Goal: Information Seeking & Learning: Check status

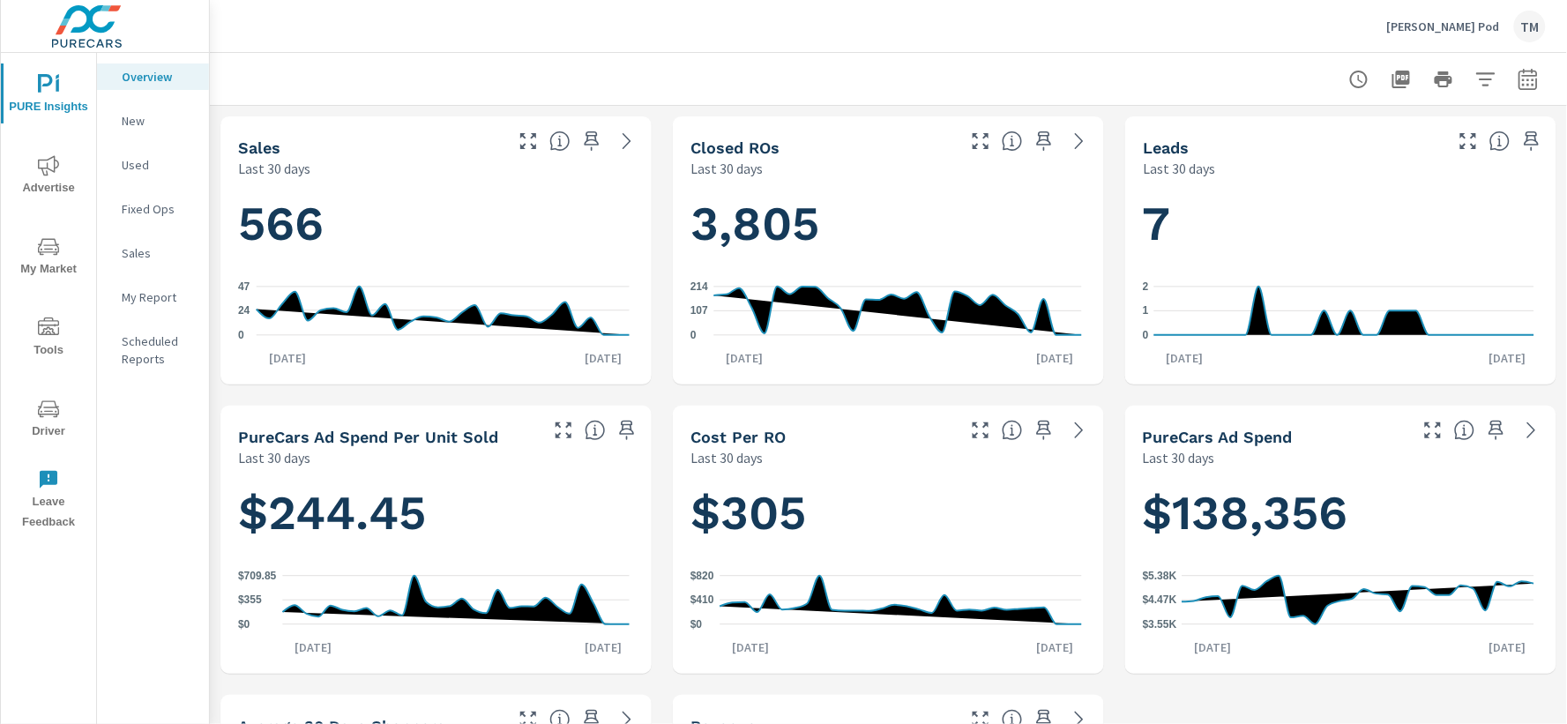
click at [58, 169] on icon "nav menu" at bounding box center [48, 165] width 21 height 21
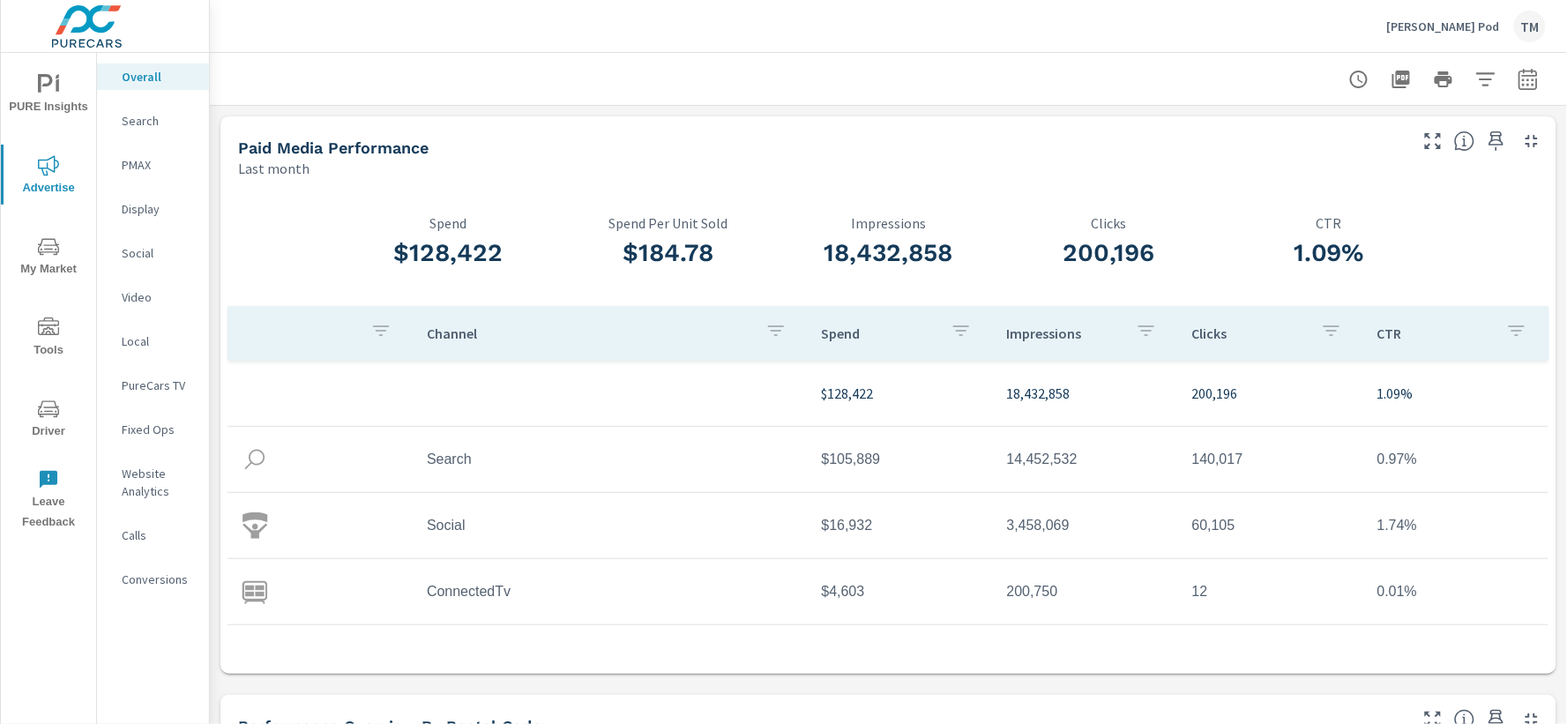
scroll to position [66, 0]
click at [1482, 34] on div "Chris Ourisman Pod TM" at bounding box center [1466, 27] width 159 height 32
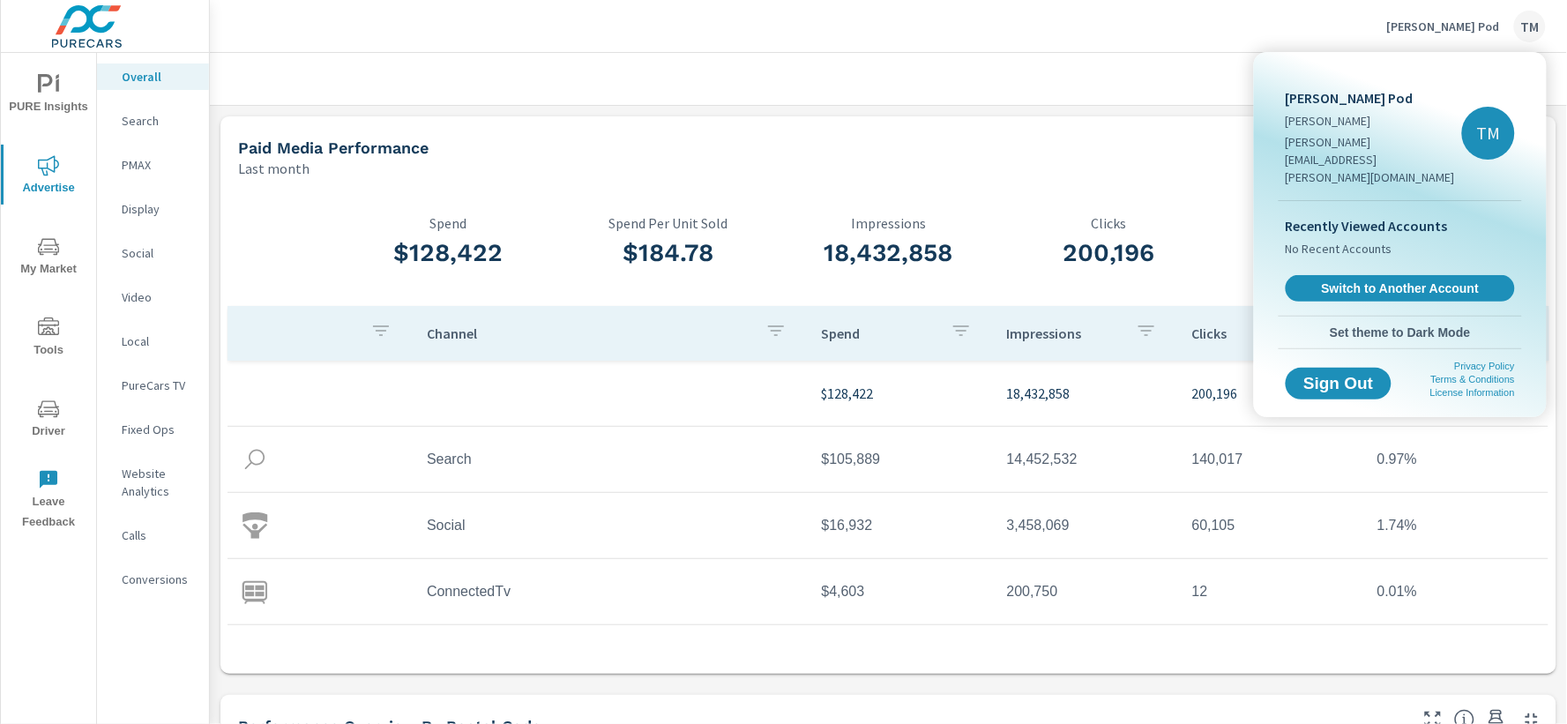
click at [1198, 60] on div at bounding box center [783, 362] width 1567 height 724
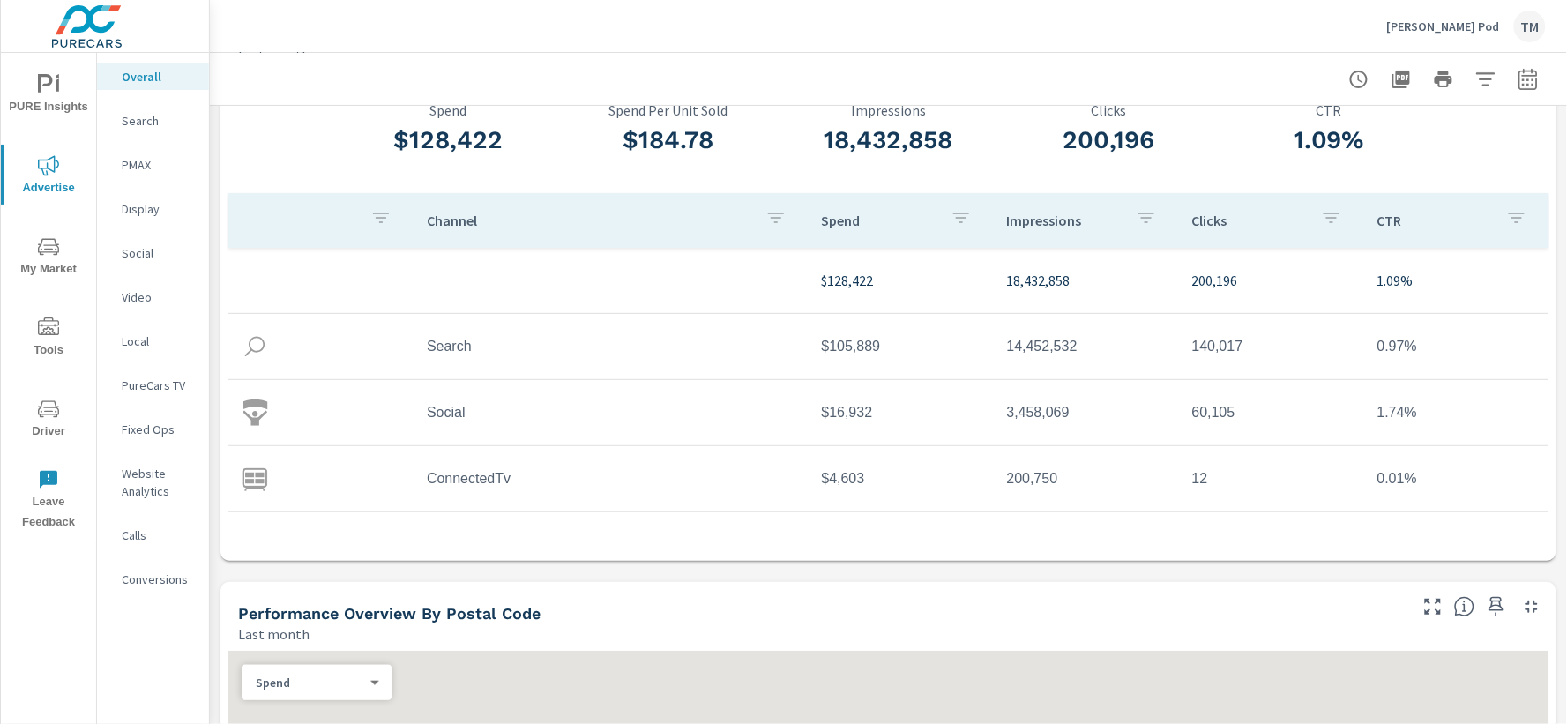
scroll to position [0, 0]
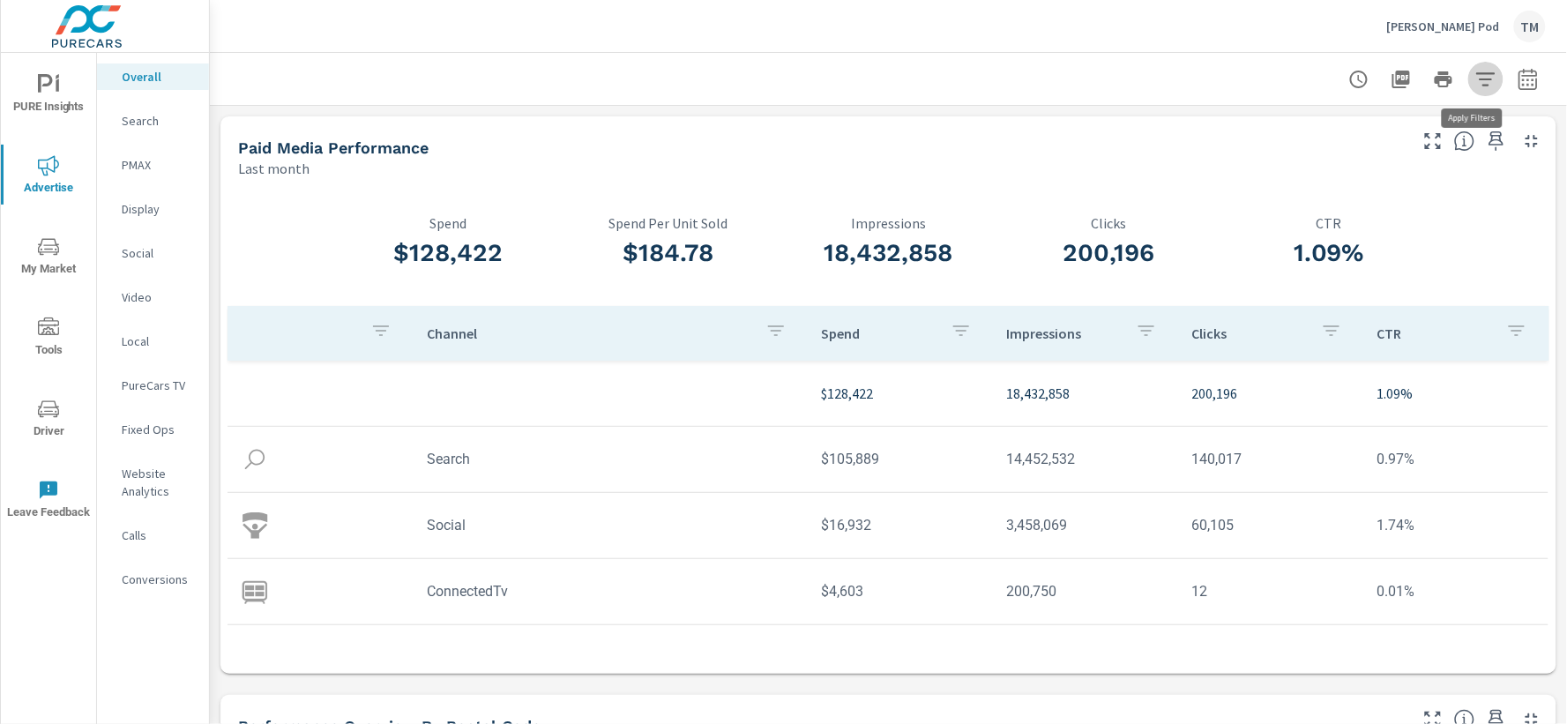
click at [1477, 79] on icon "button" at bounding box center [1486, 78] width 19 height 13
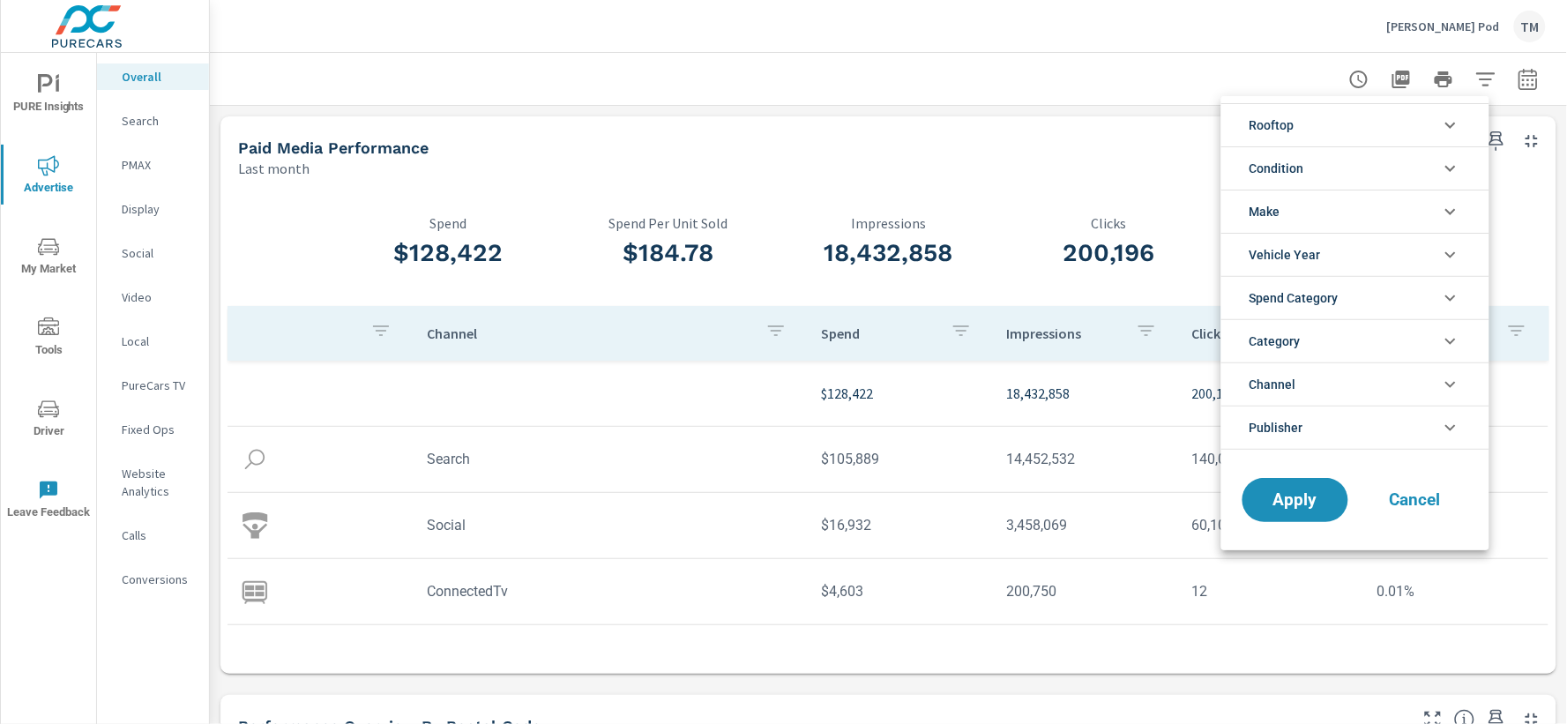
click at [1382, 133] on li "Rooftop" at bounding box center [1356, 124] width 268 height 43
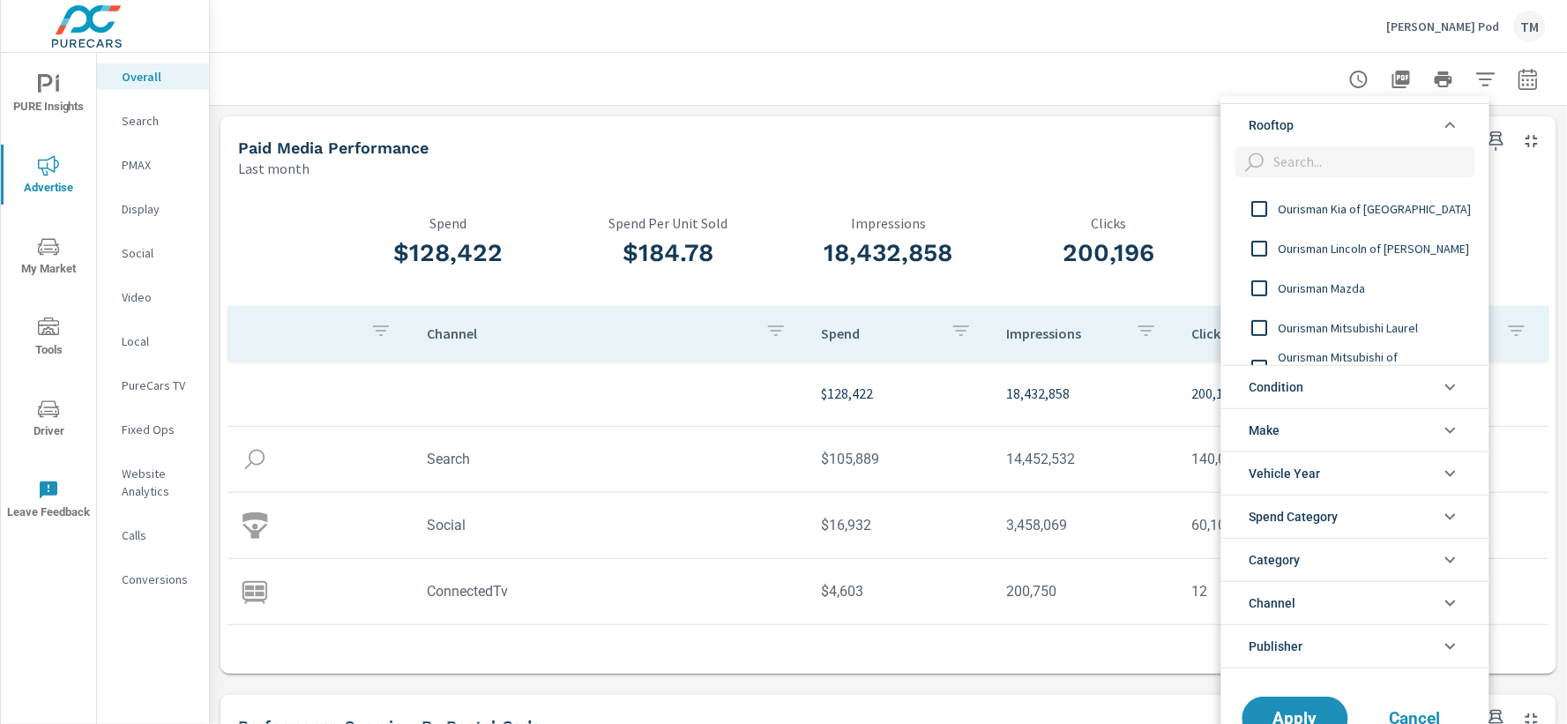
scroll to position [98, 0]
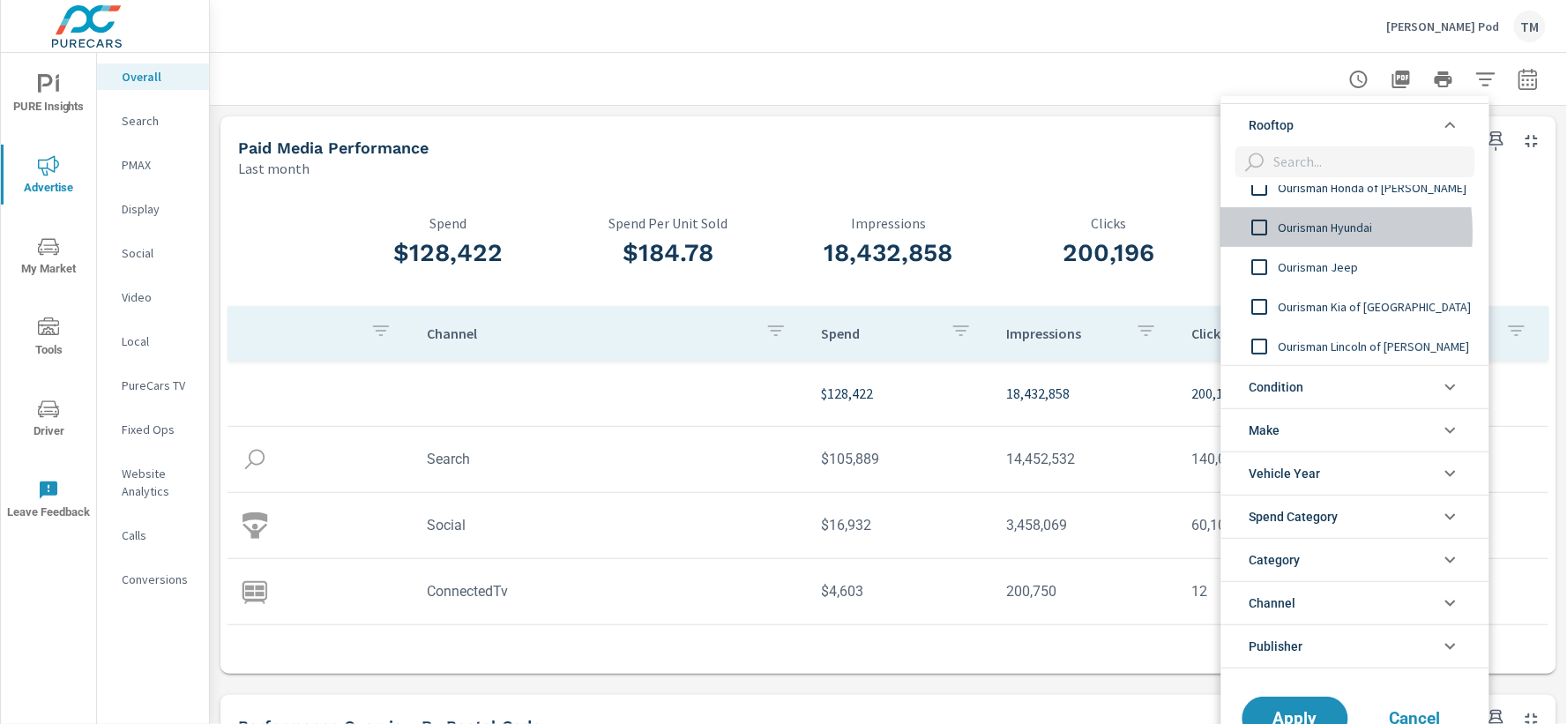
click at [1264, 232] on input "filter options" at bounding box center [1260, 227] width 37 height 37
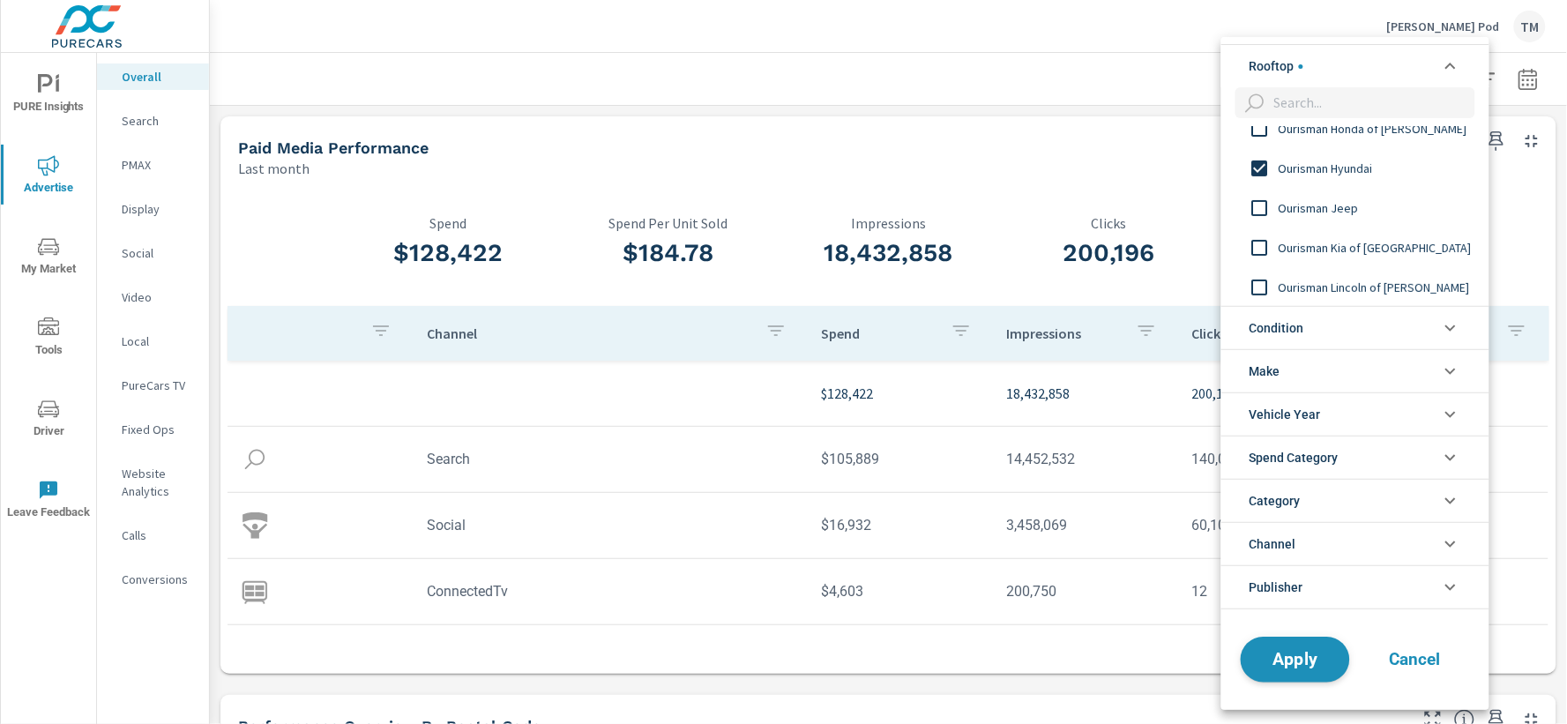
click at [1327, 651] on span "Apply" at bounding box center [1296, 659] width 72 height 17
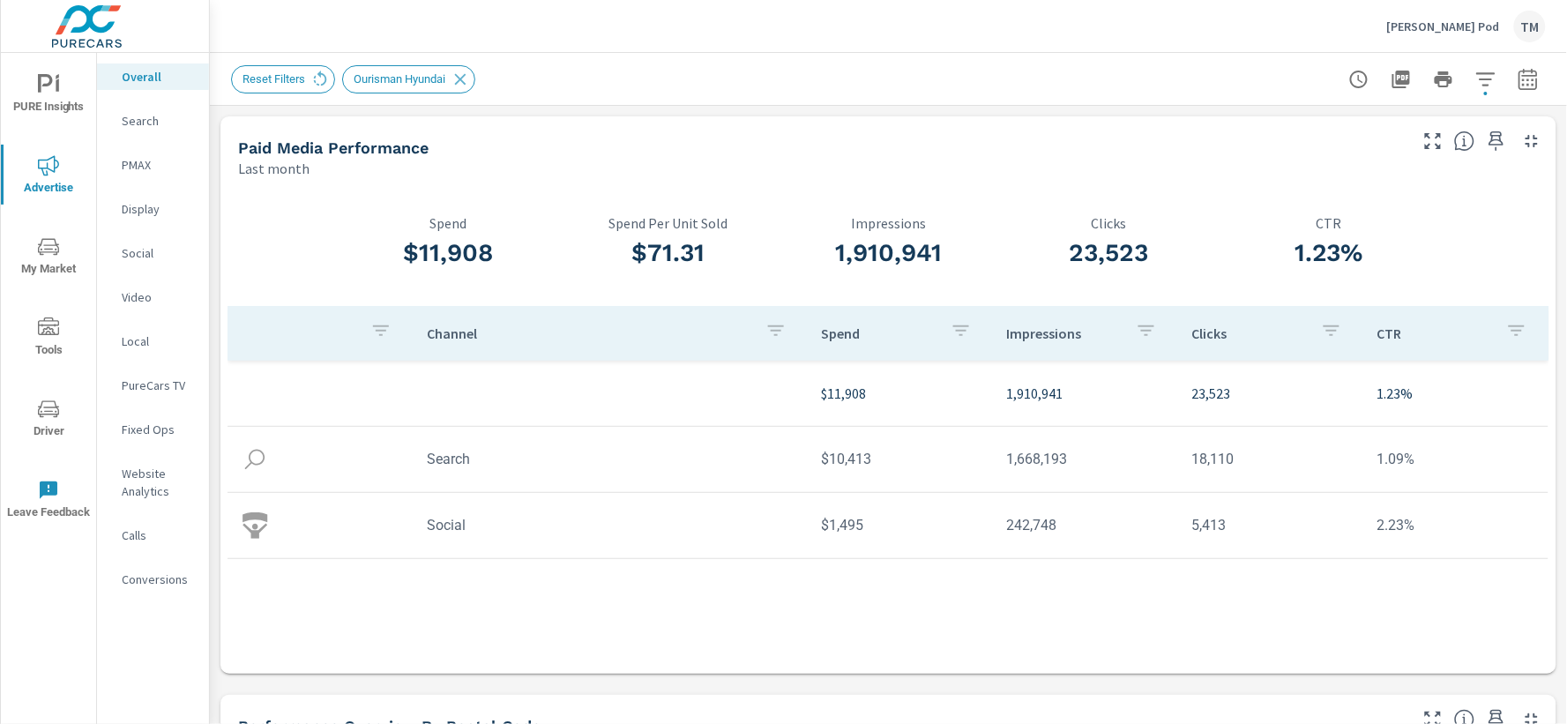
scroll to position [2, 0]
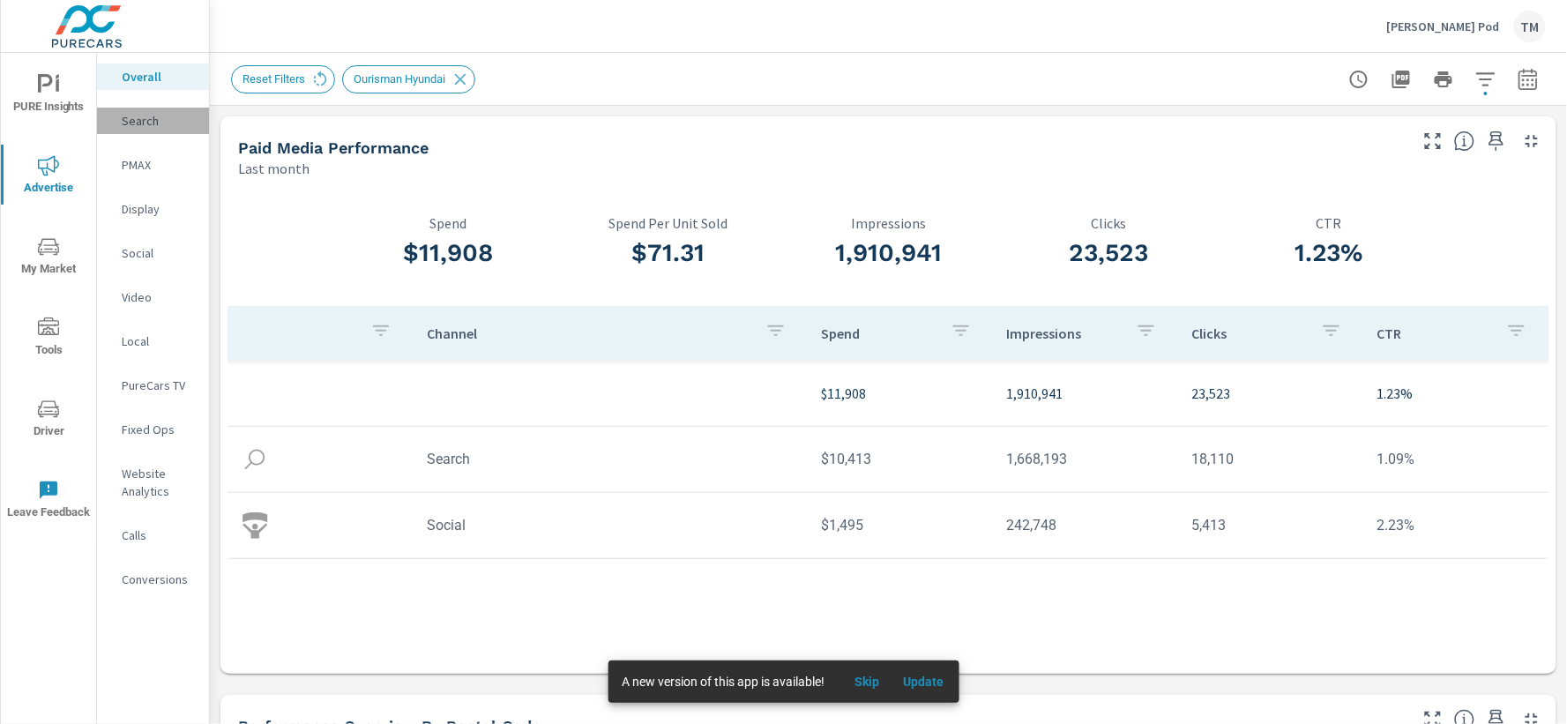
click at [178, 124] on p "Search" at bounding box center [158, 121] width 73 height 18
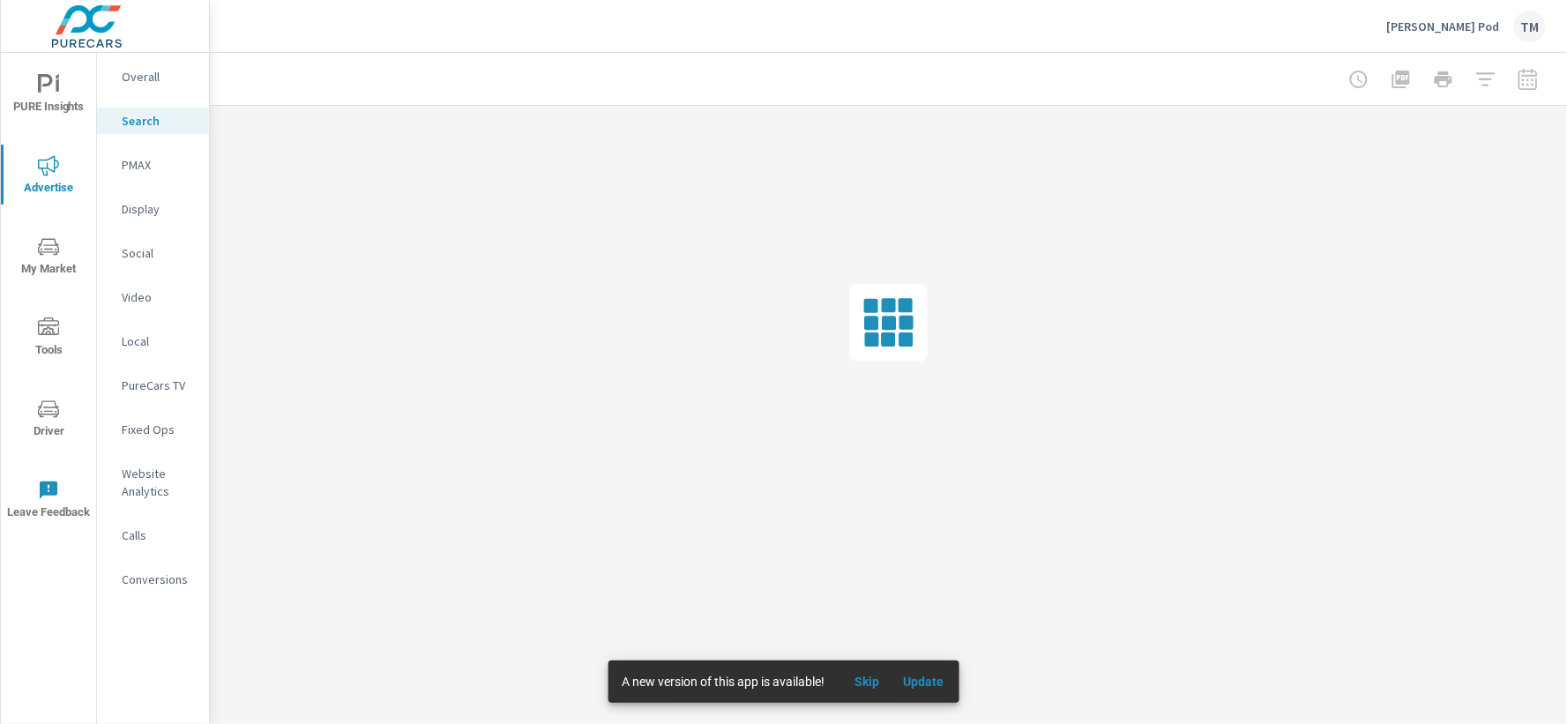
click at [931, 684] on span "Update" at bounding box center [924, 682] width 42 height 16
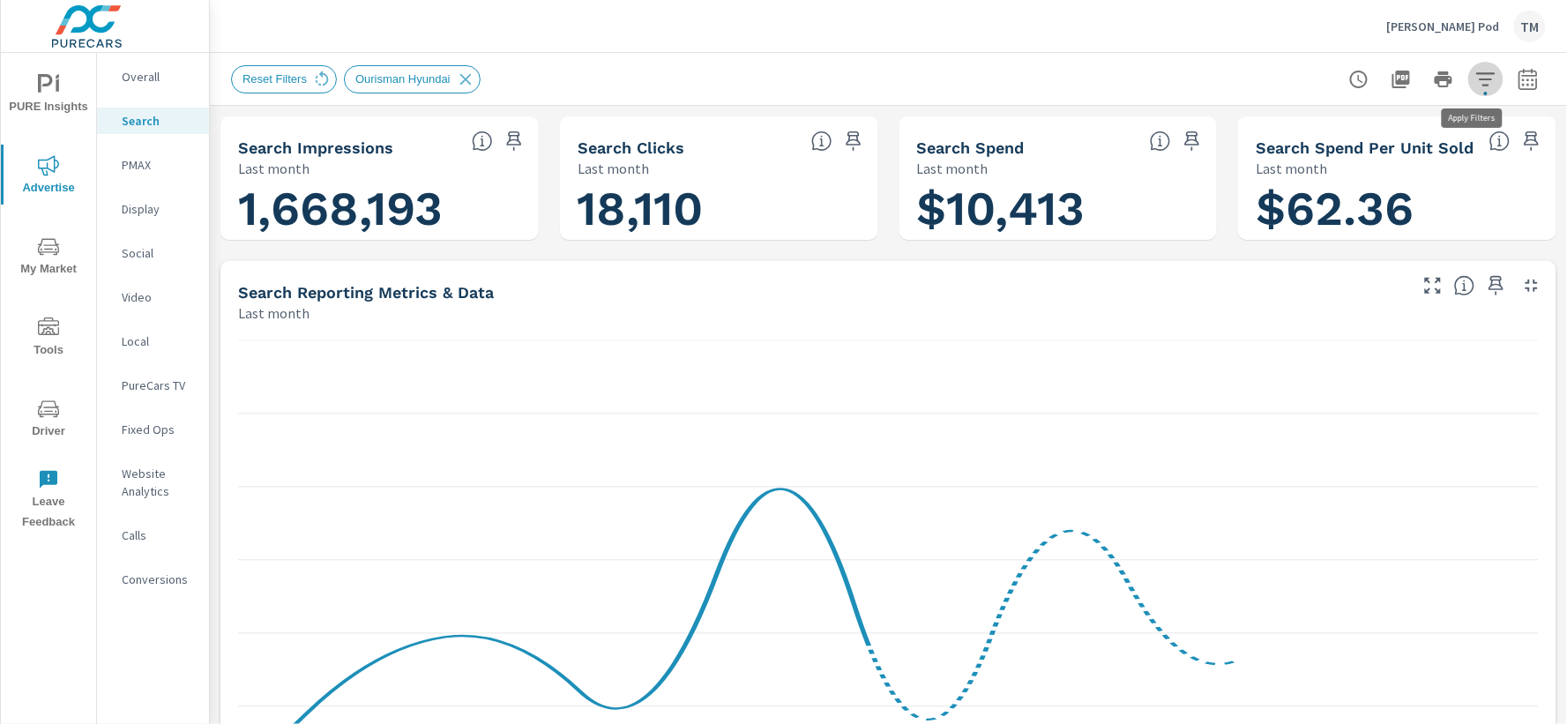
click at [1470, 90] on button "button" at bounding box center [1486, 79] width 35 height 35
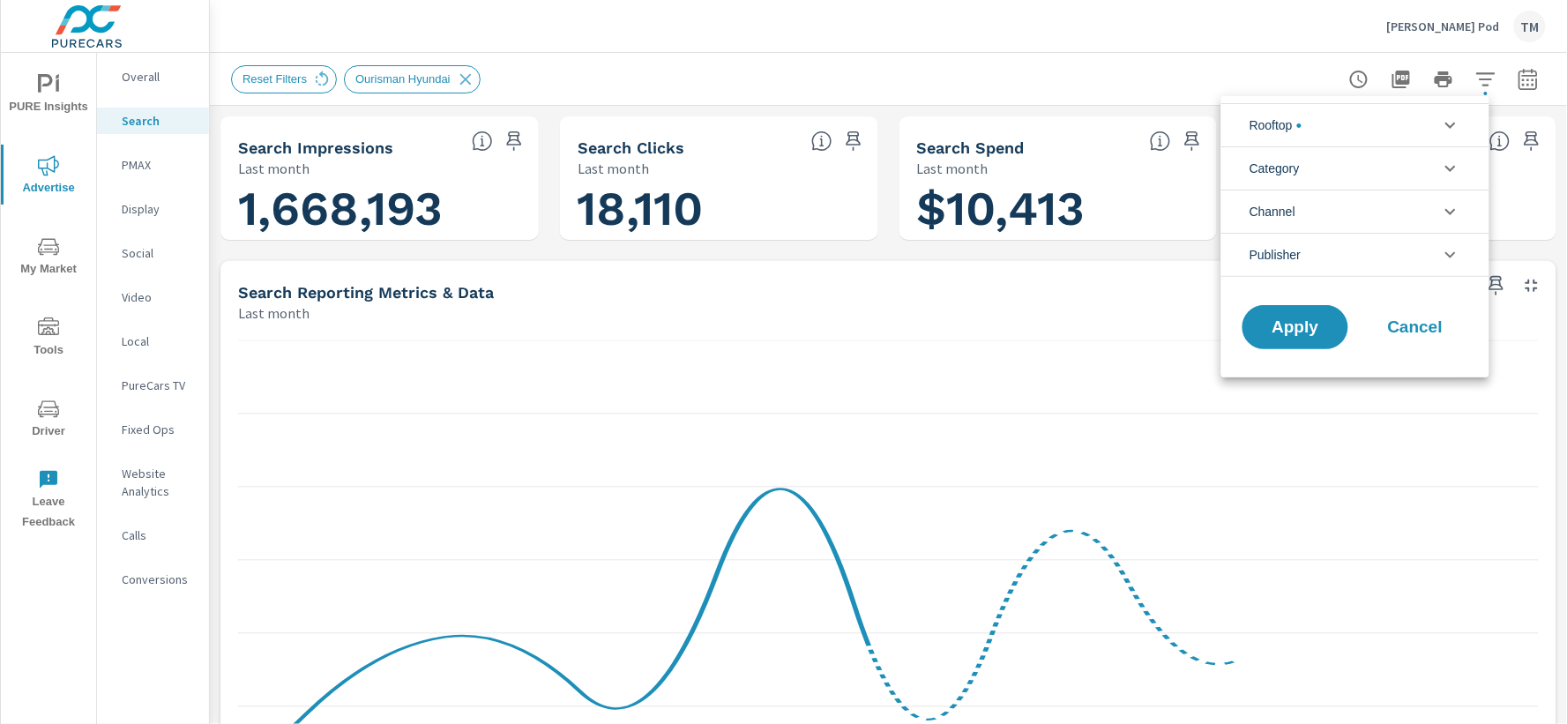
scroll to position [159, 0]
click at [1449, 130] on icon "filter options" at bounding box center [1450, 125] width 21 height 21
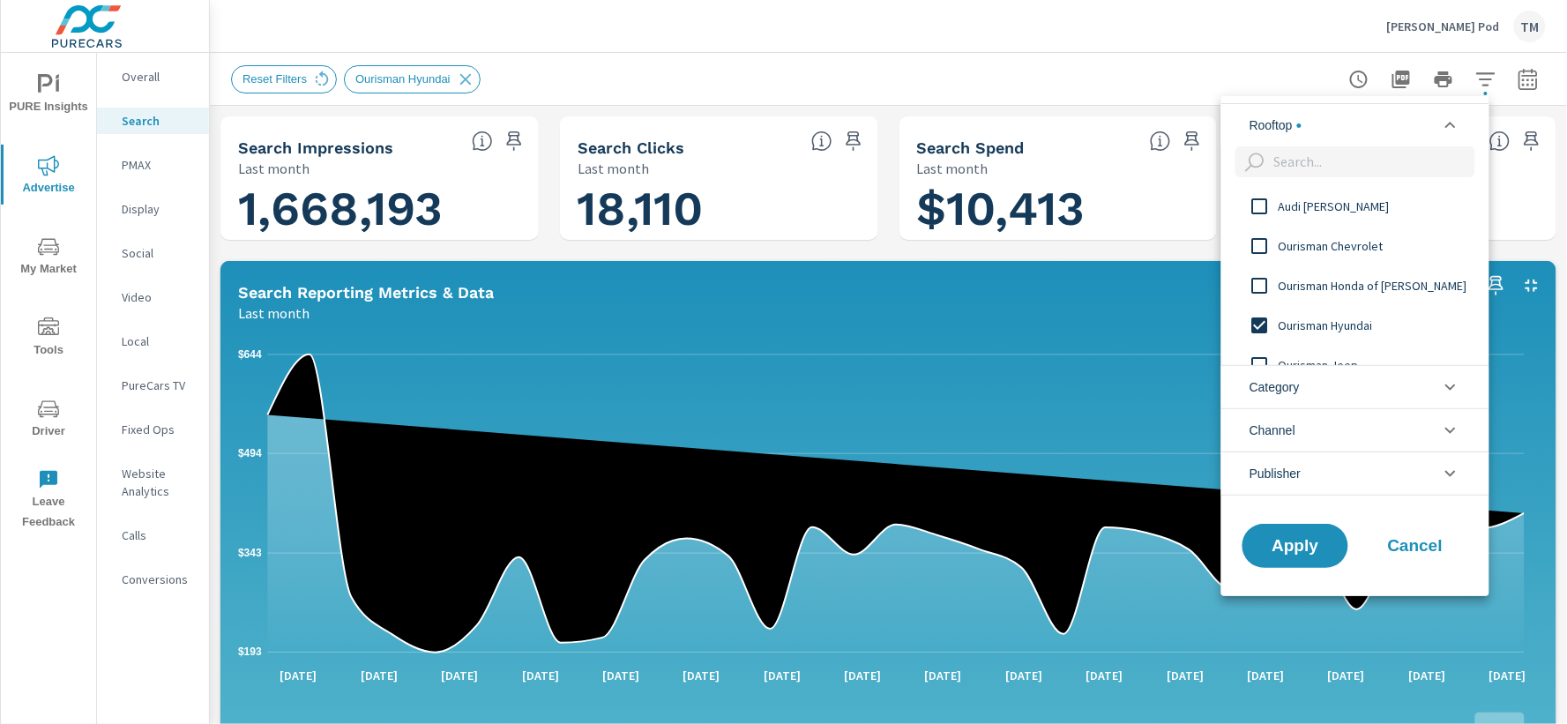
scroll to position [0, 0]
click at [1449, 130] on icon "filter options" at bounding box center [1450, 125] width 21 height 21
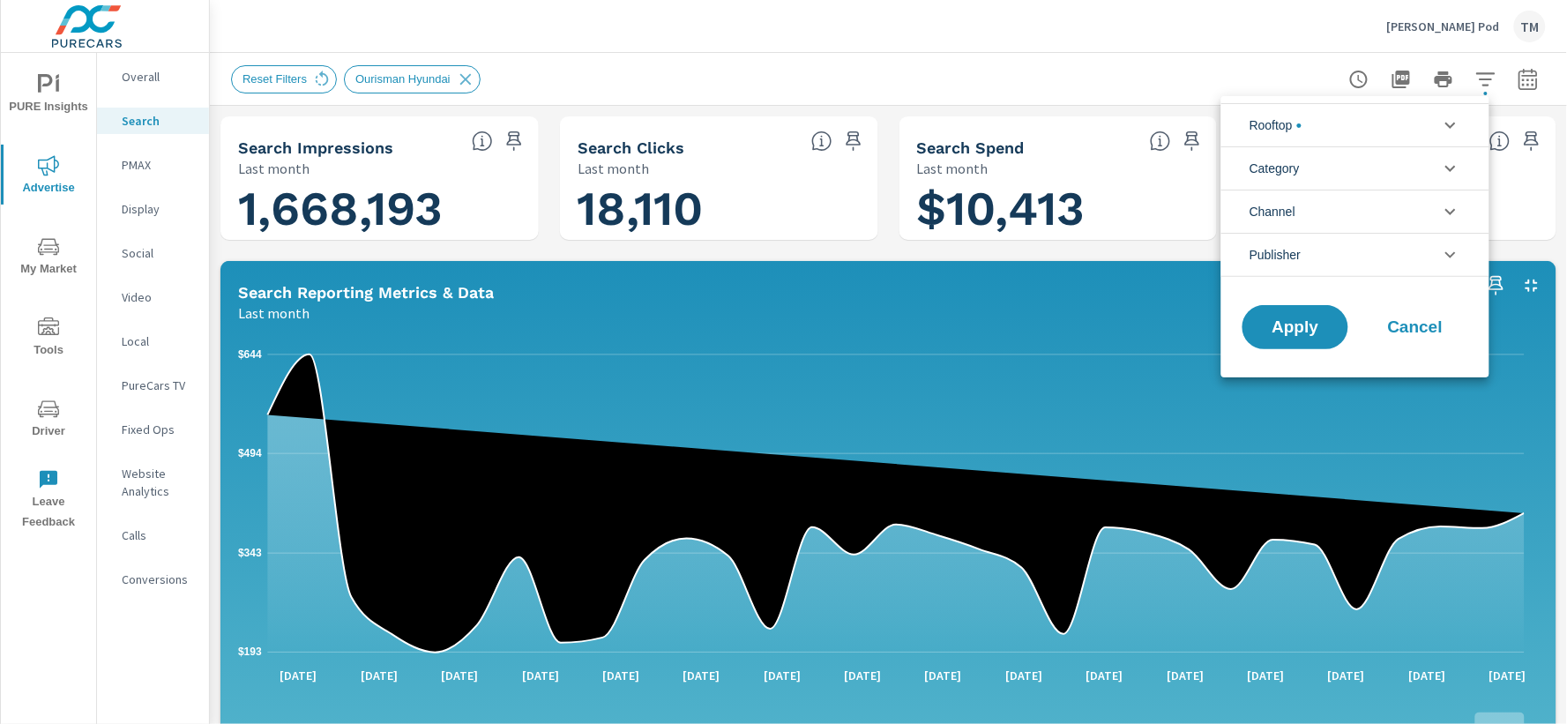
click at [1432, 333] on span "Cancel" at bounding box center [1415, 327] width 71 height 16
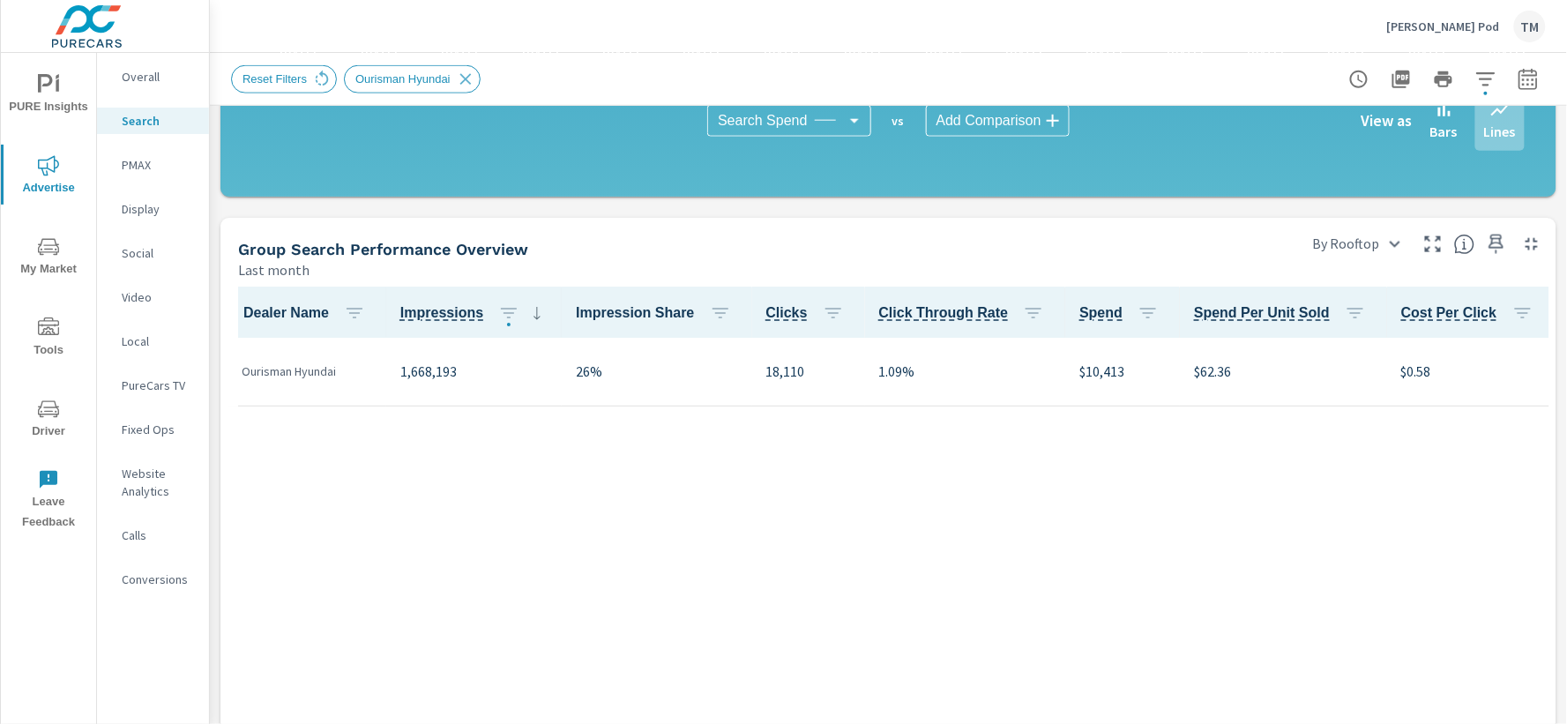
scroll to position [587, 0]
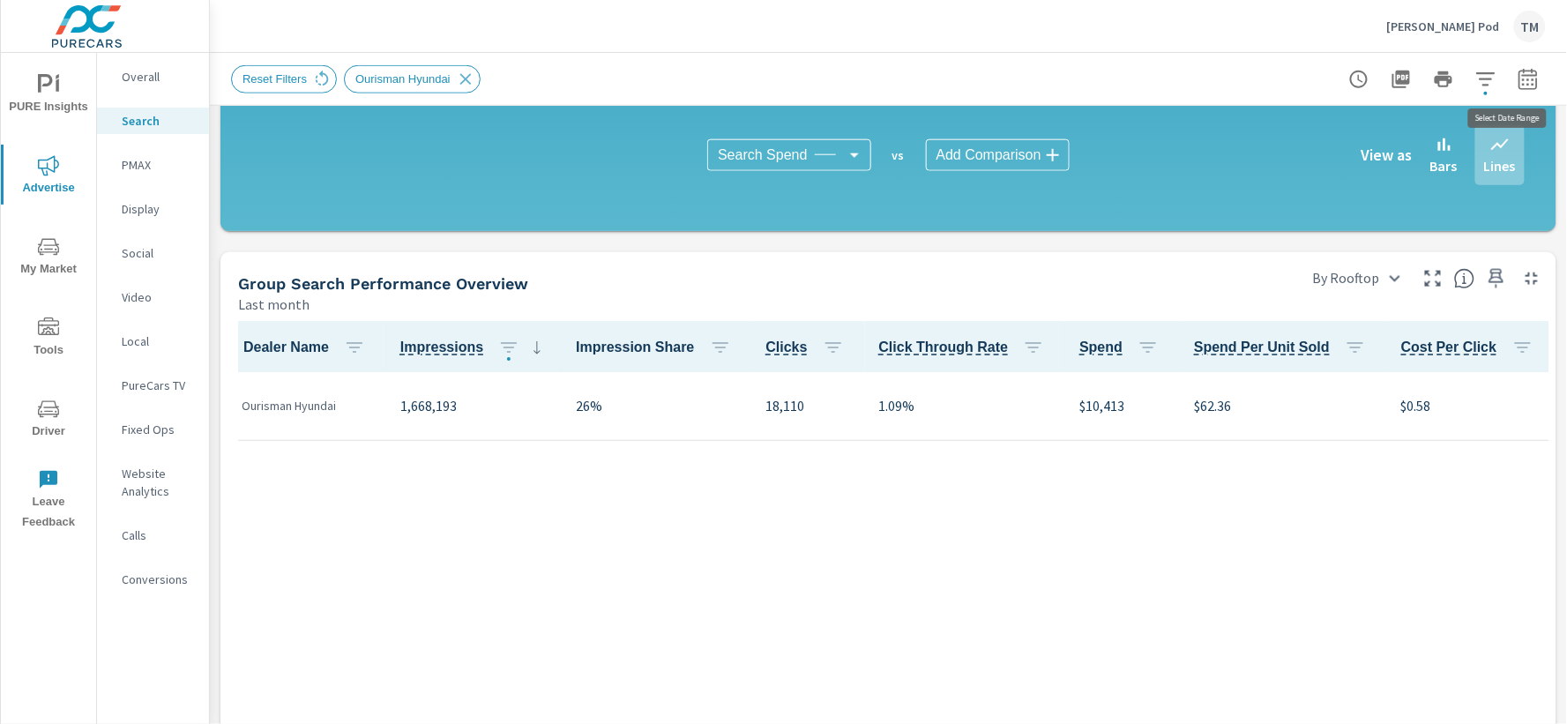
click at [1521, 74] on icon "button" at bounding box center [1528, 78] width 19 height 21
select select "Last month"
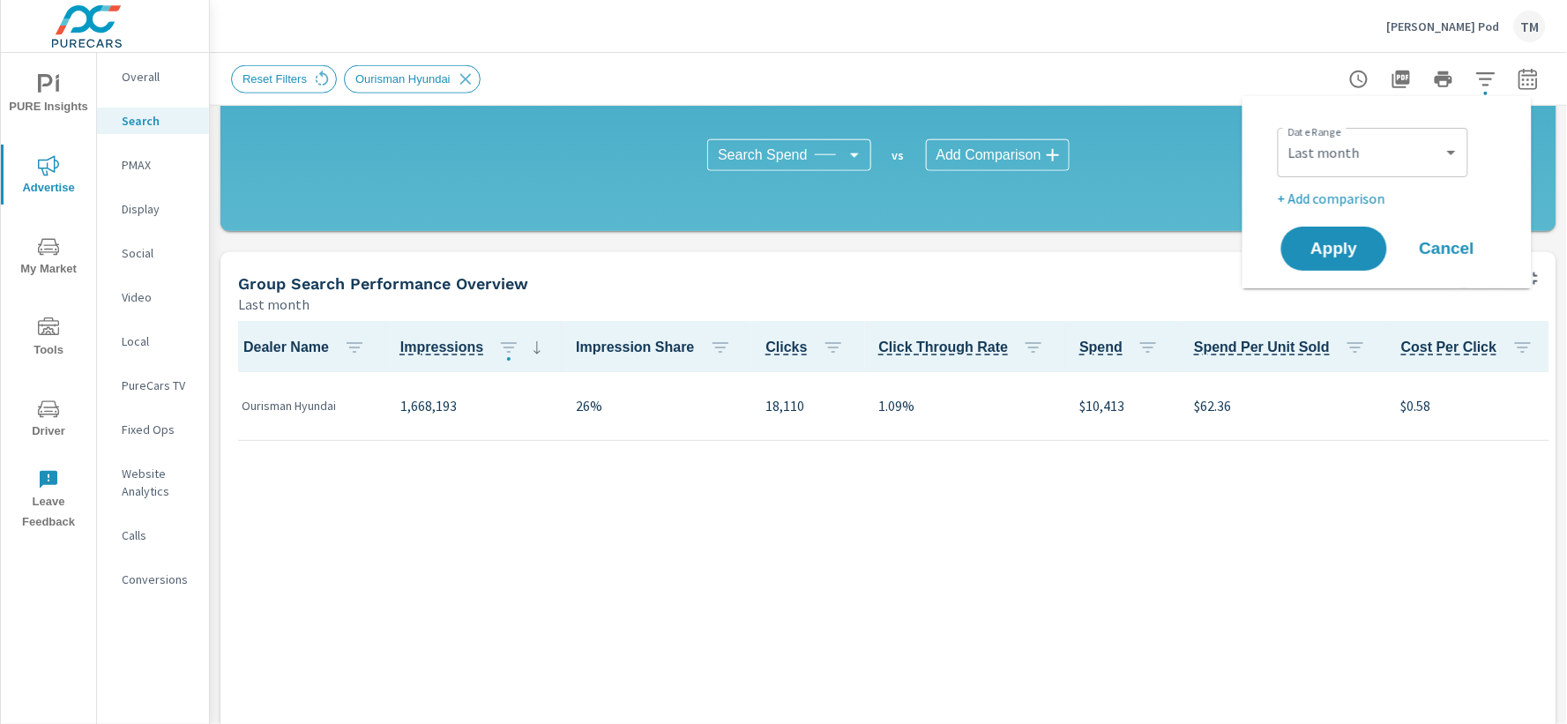
click at [1421, 554] on div "Dealer Name Impressions Impression Share Clicks Click Through Rate Spend Spend …" at bounding box center [889, 706] width 1322 height 771
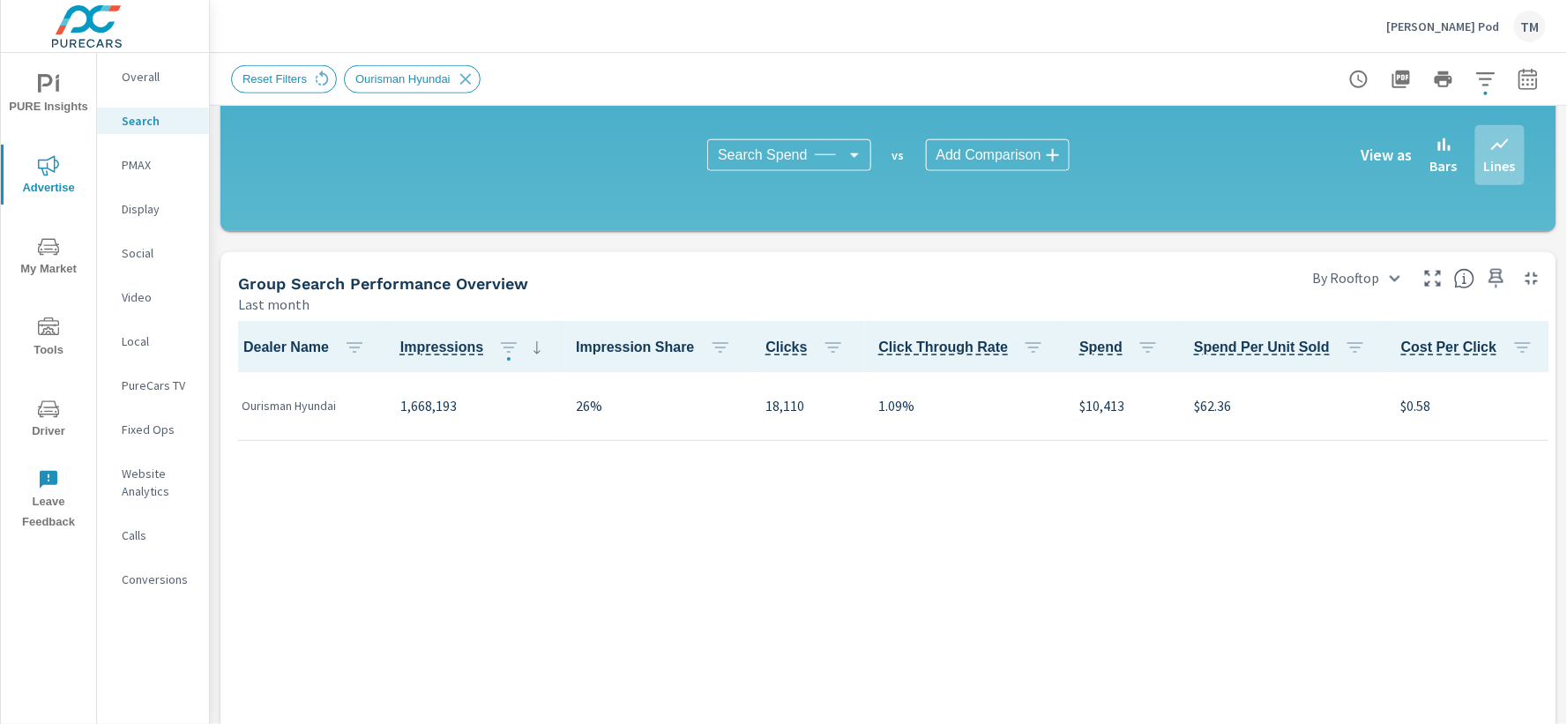
click at [1080, 406] on p "$10,413" at bounding box center [1123, 405] width 86 height 21
copy p "10,413"
click at [169, 168] on p "PMAX" at bounding box center [158, 165] width 73 height 18
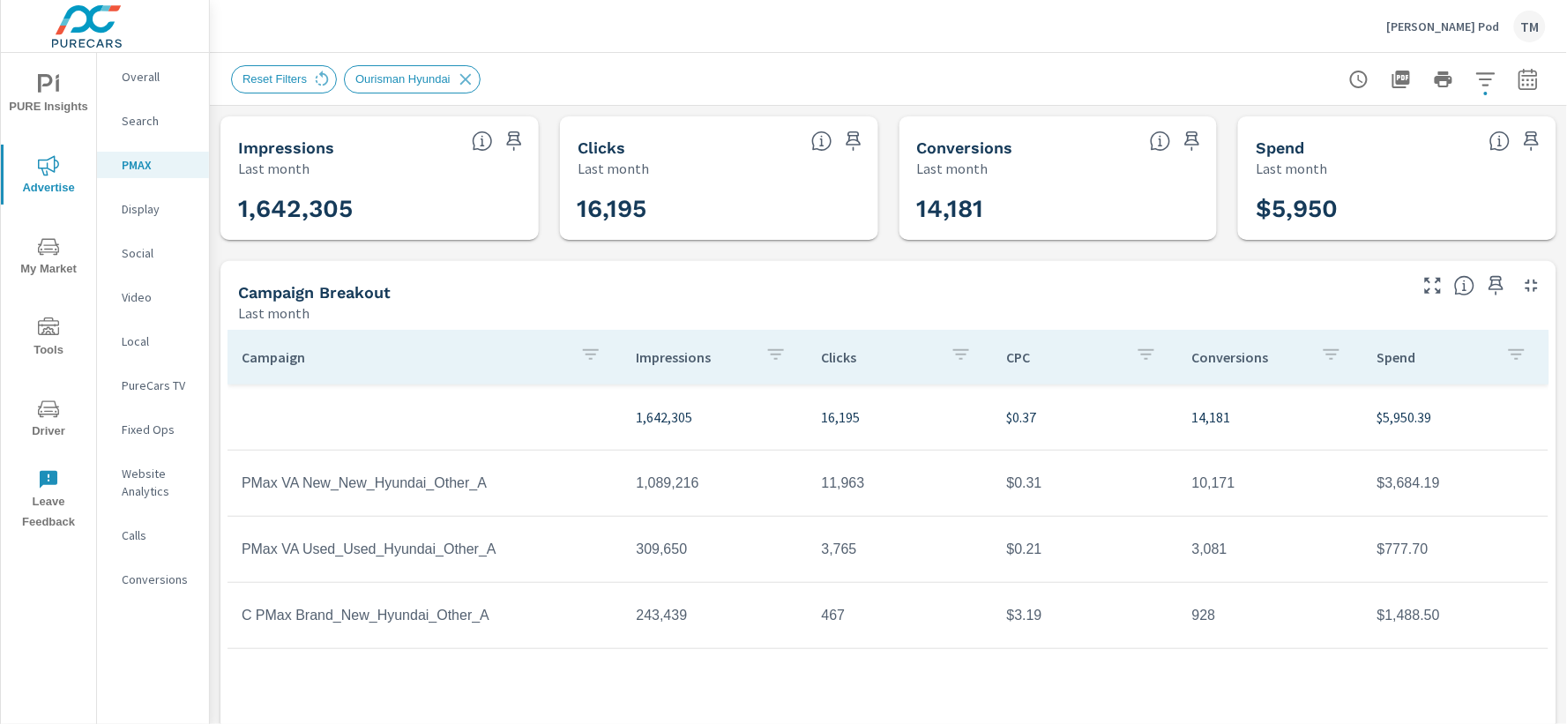
click at [1407, 421] on p "$5,950.39" at bounding box center [1456, 417] width 157 height 21
copy p "5,950.39"
click at [169, 208] on p "Display" at bounding box center [158, 209] width 73 height 18
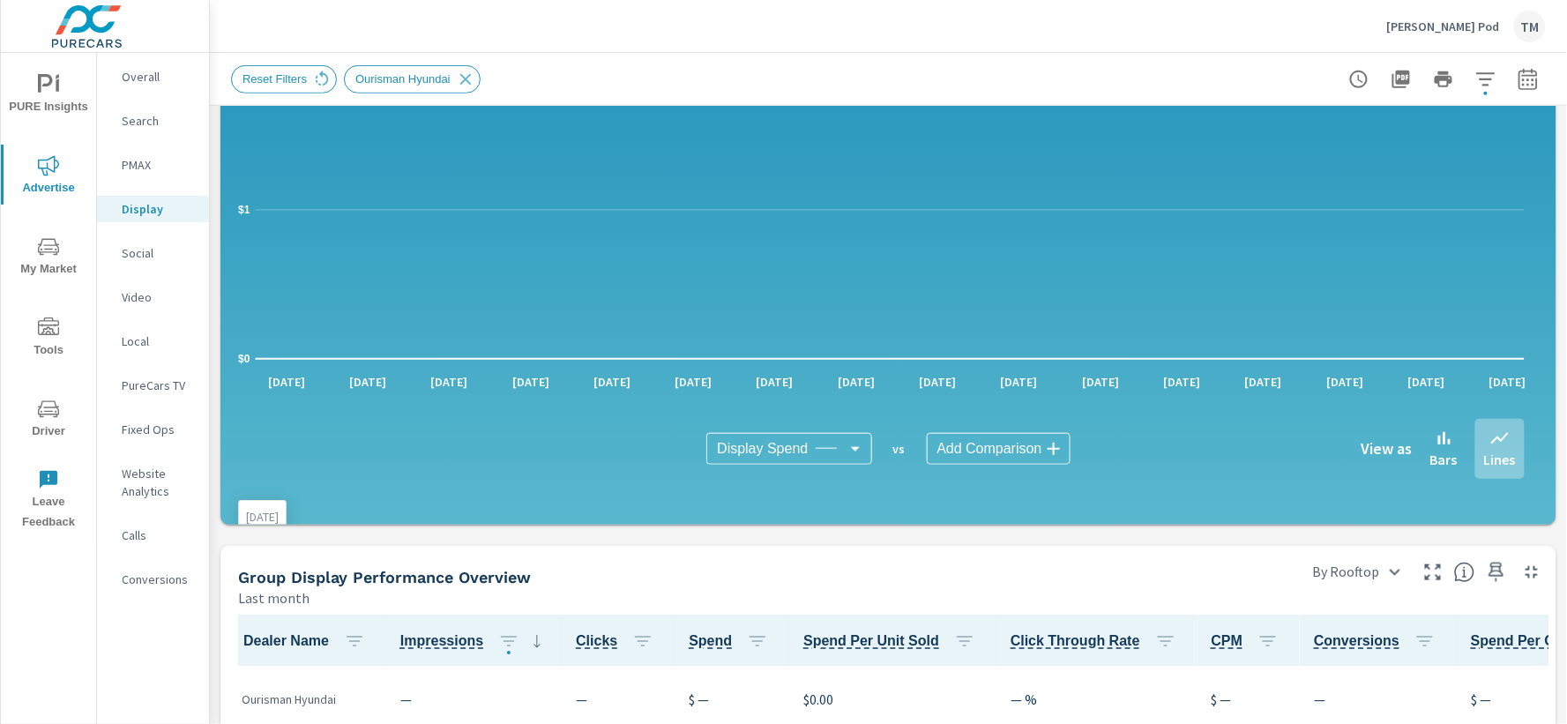
scroll to position [587, 0]
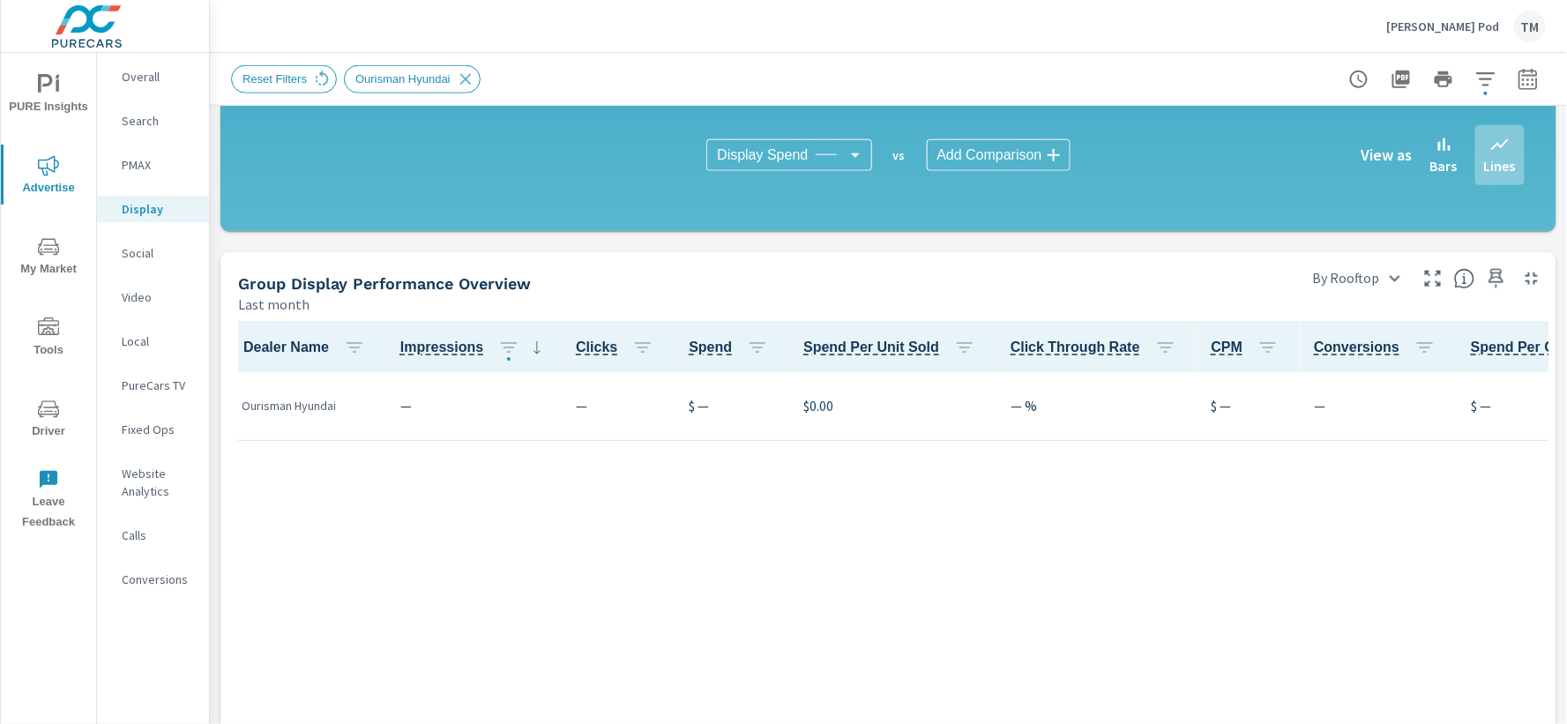
click at [174, 253] on p "Social" at bounding box center [158, 253] width 73 height 18
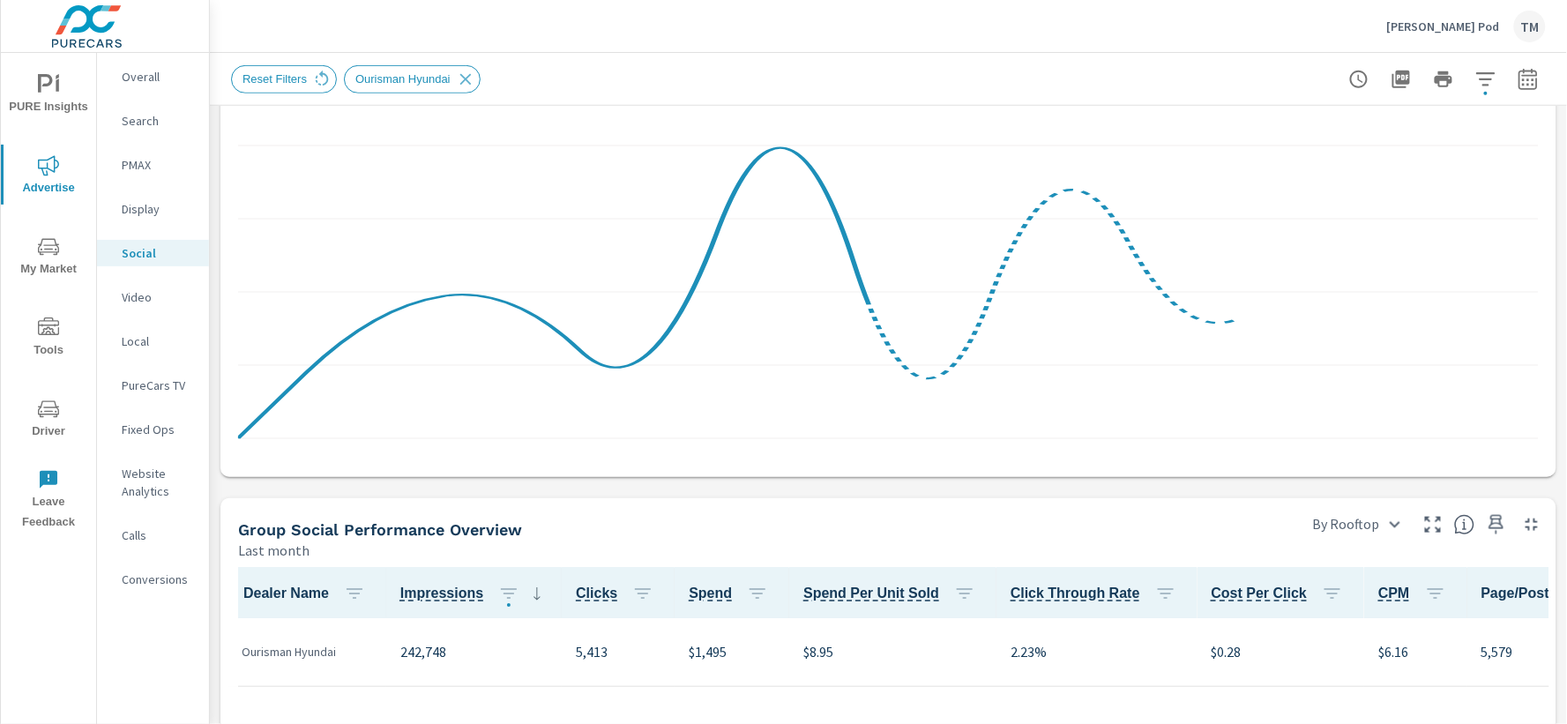
scroll to position [392, 0]
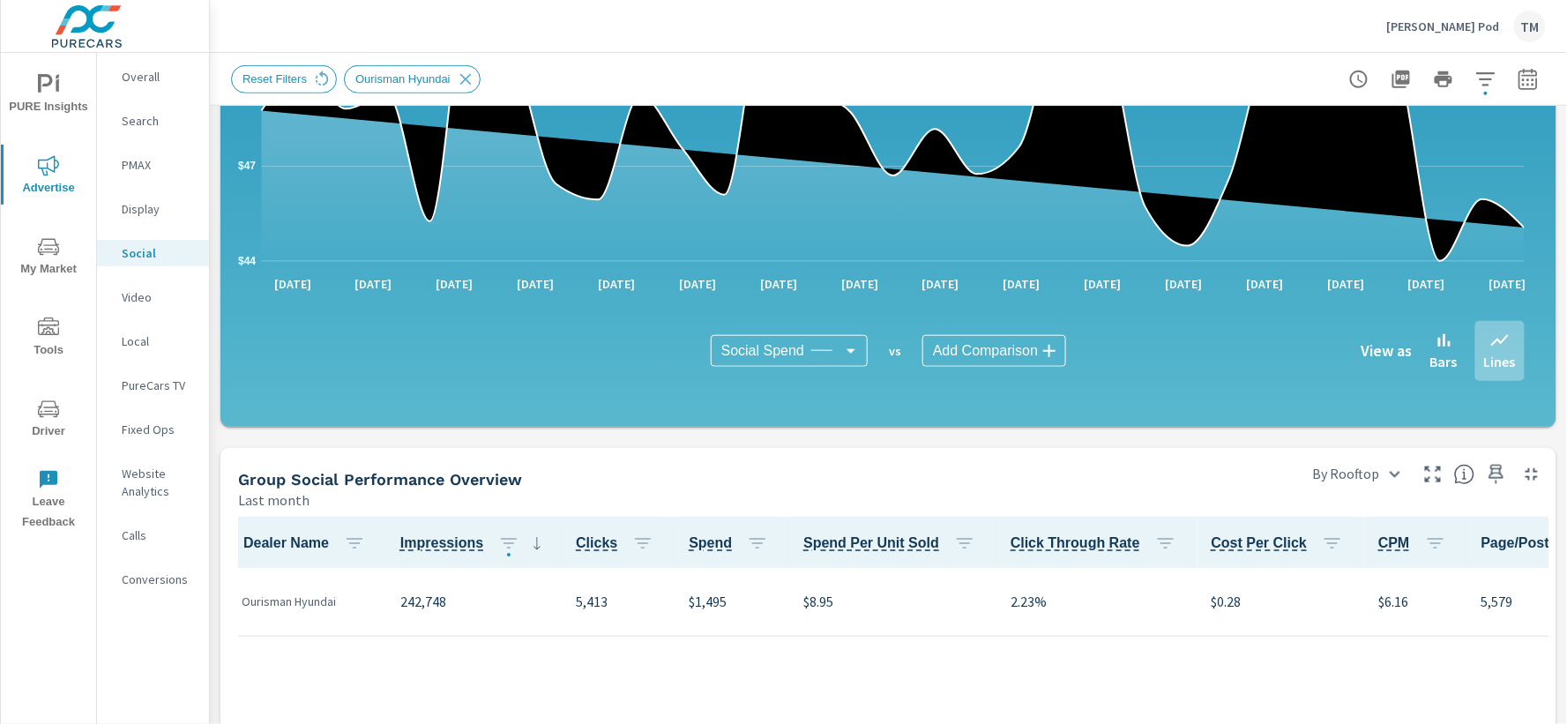
click at [706, 600] on p "$1,495" at bounding box center [732, 601] width 86 height 21
copy p "1,495"
click at [168, 310] on nav "Overall Search PMAX Display Social Video Local PureCars TV Fixed Ops Website An…" at bounding box center [153, 335] width 112 height 564
click at [166, 292] on p "Video" at bounding box center [158, 297] width 73 height 18
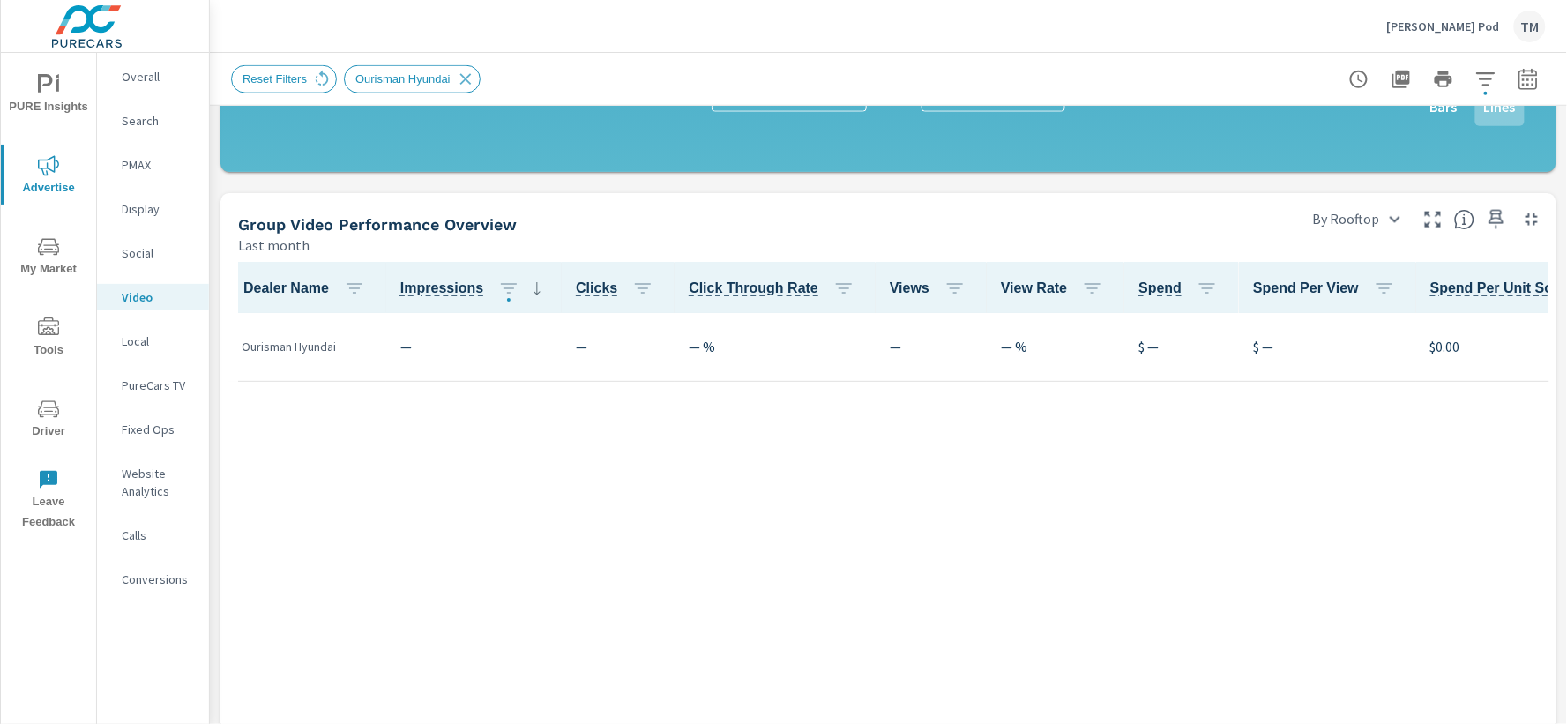
scroll to position [882, 0]
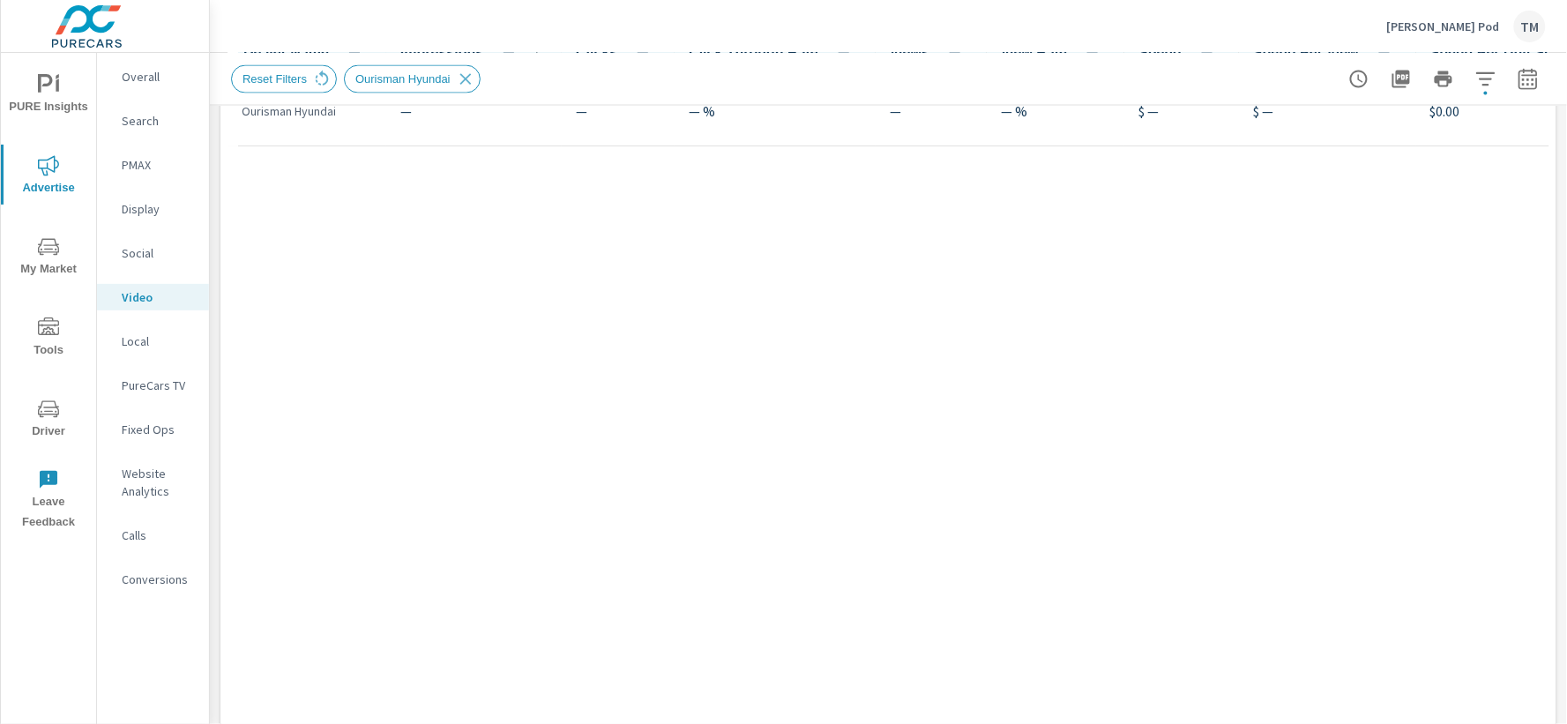
click at [124, 339] on p "Local" at bounding box center [158, 342] width 73 height 18
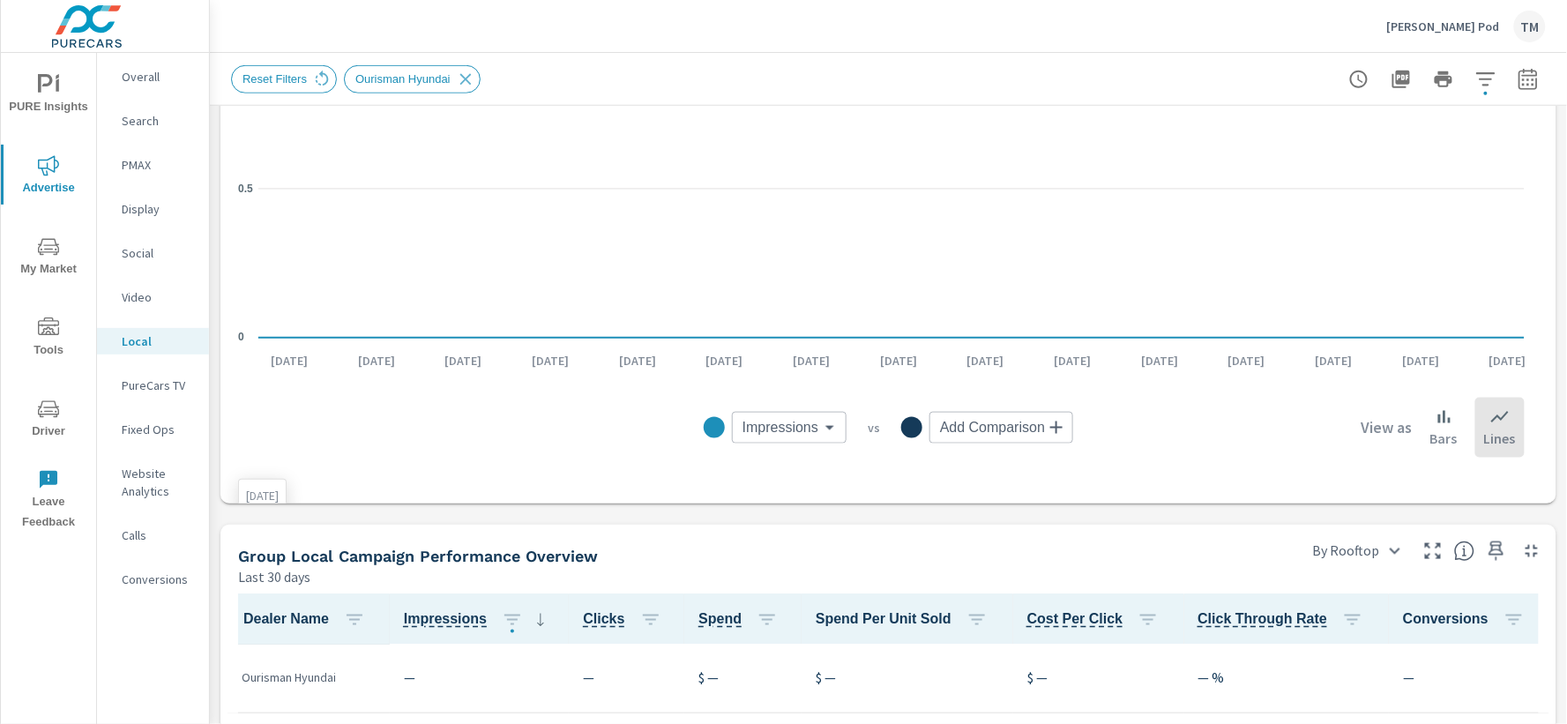
scroll to position [587, 0]
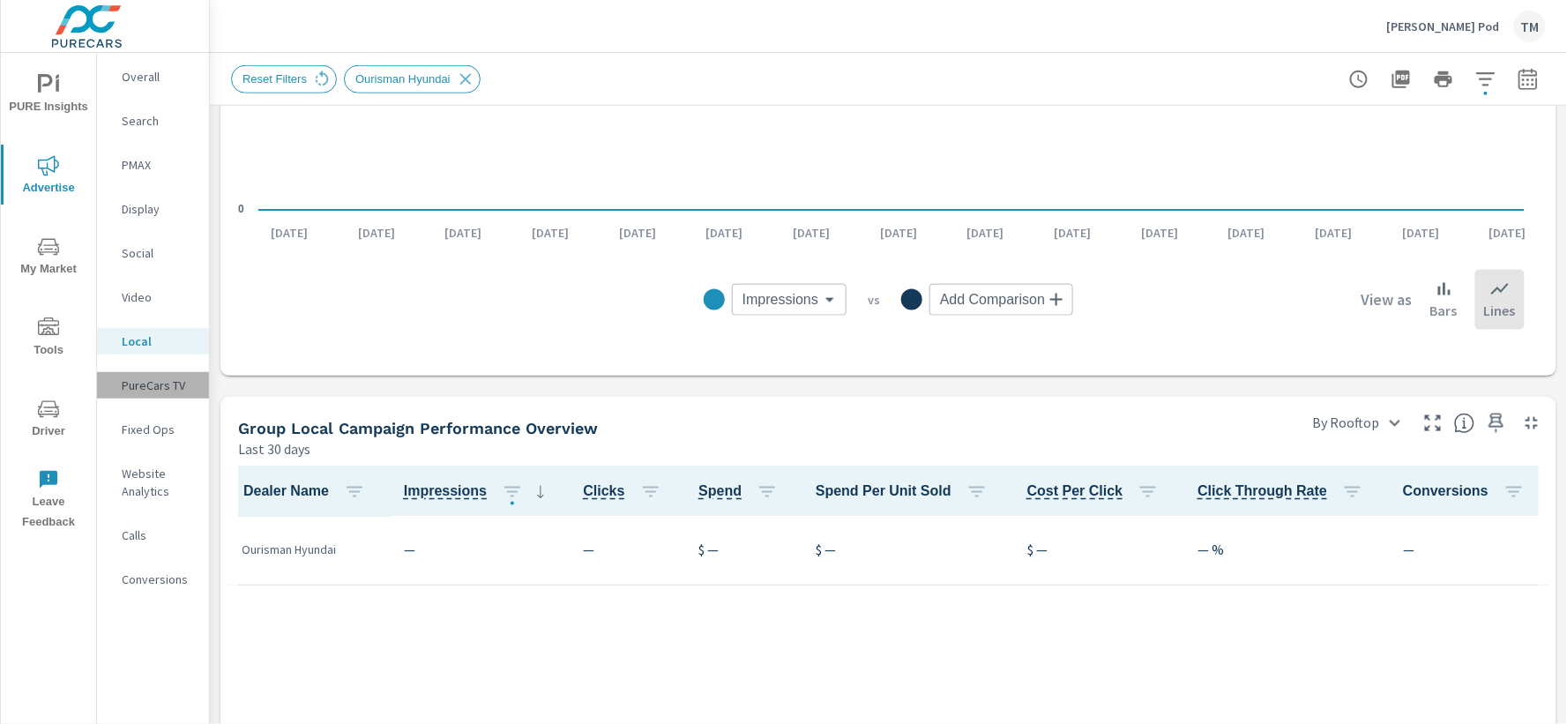
click at [178, 380] on p "PureCars TV" at bounding box center [158, 386] width 73 height 18
